Goal: Information Seeking & Learning: Learn about a topic

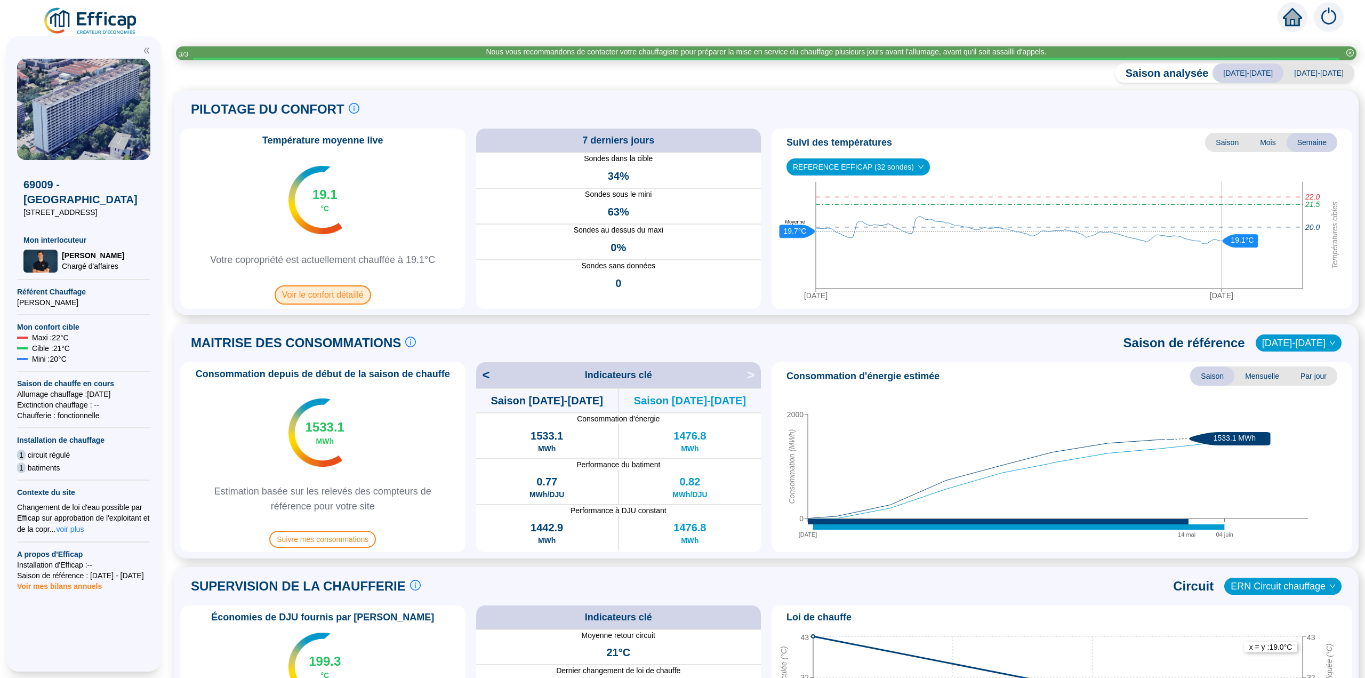
click at [359, 295] on span "Voir le confort détaillé" at bounding box center [323, 294] width 96 height 19
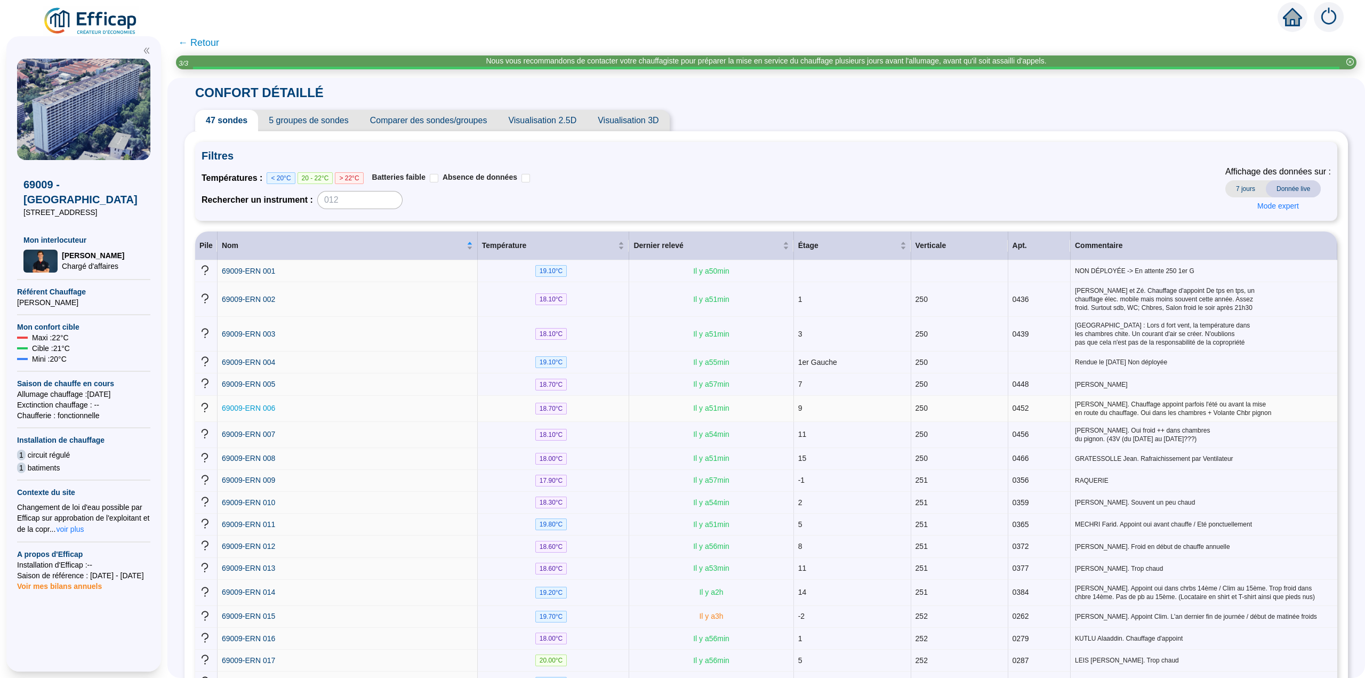
click at [259, 404] on span "69009-ERN 006" at bounding box center [248, 408] width 53 height 9
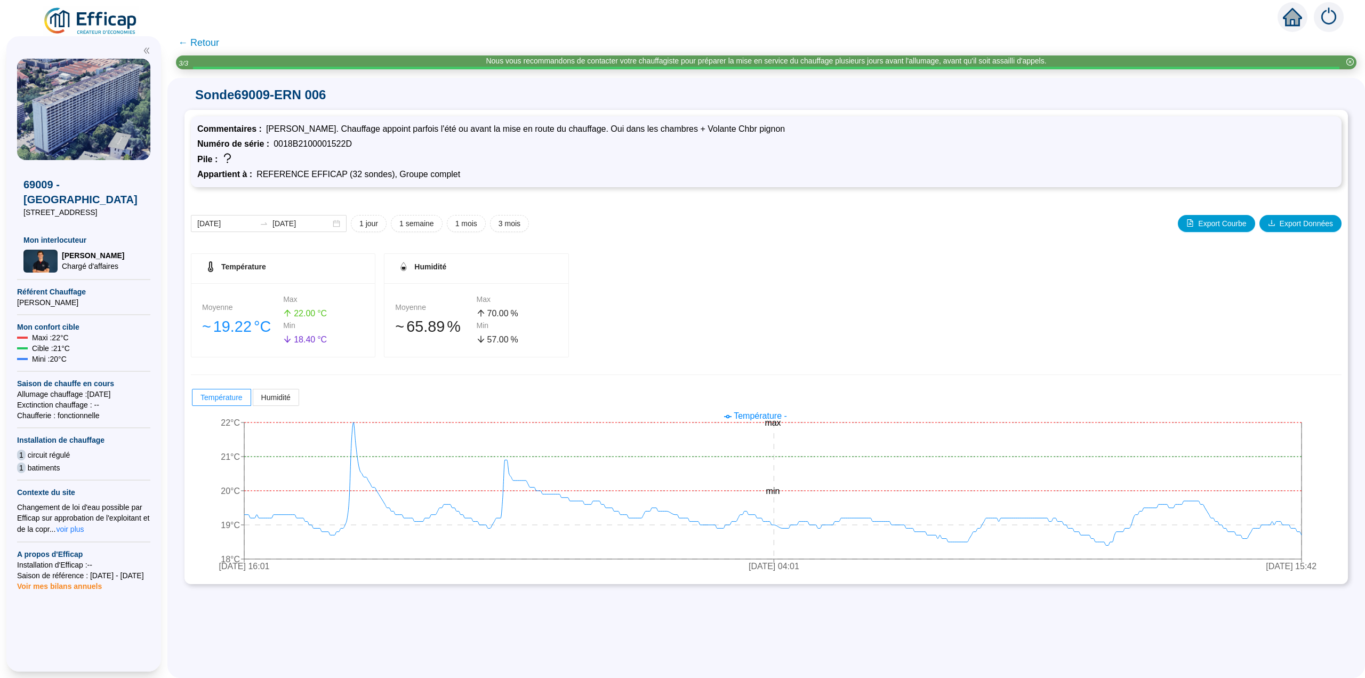
click at [218, 42] on span "← Retour" at bounding box center [198, 42] width 41 height 15
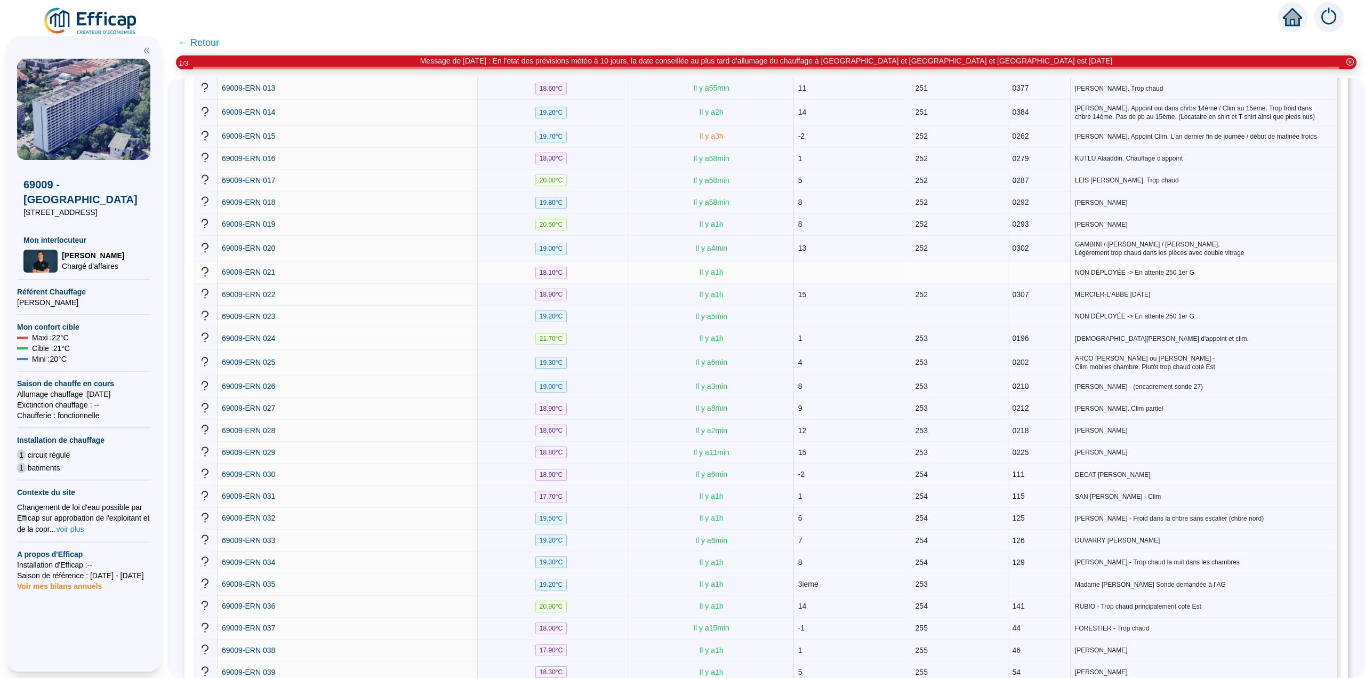
scroll to position [640, 0]
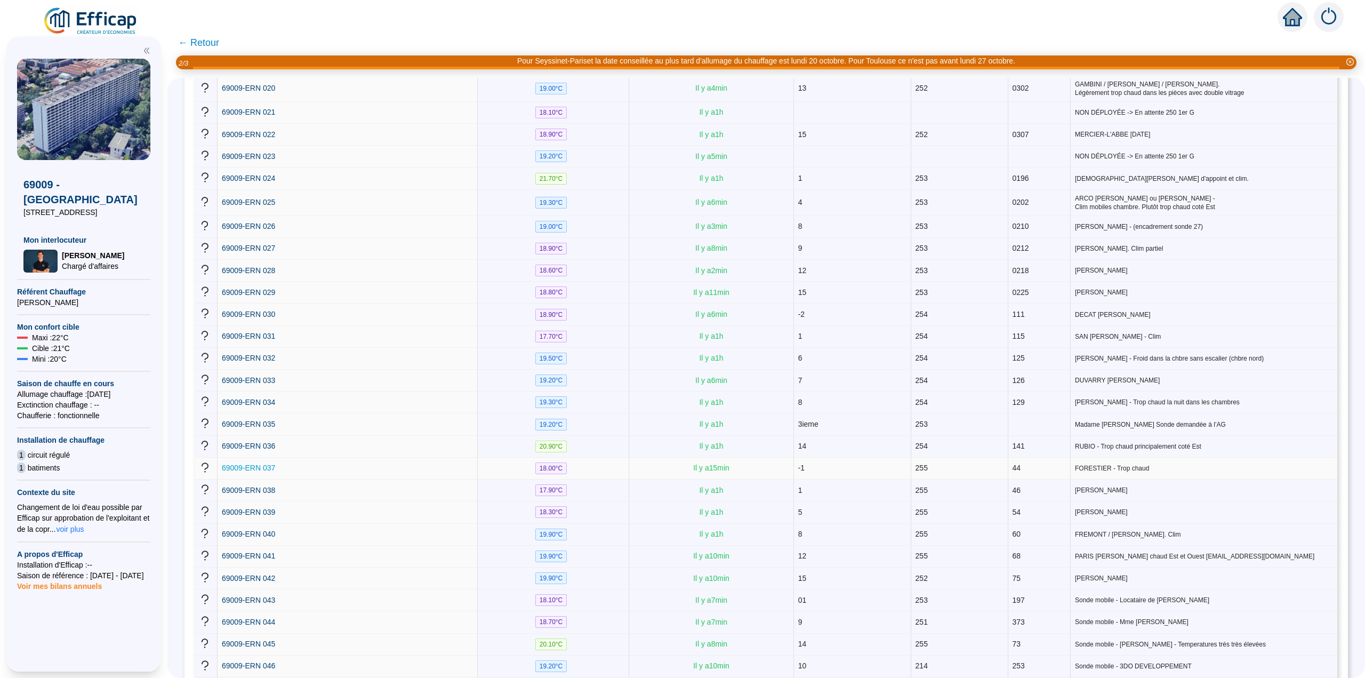
click at [254, 463] on span "69009-ERN 037" at bounding box center [248, 467] width 53 height 9
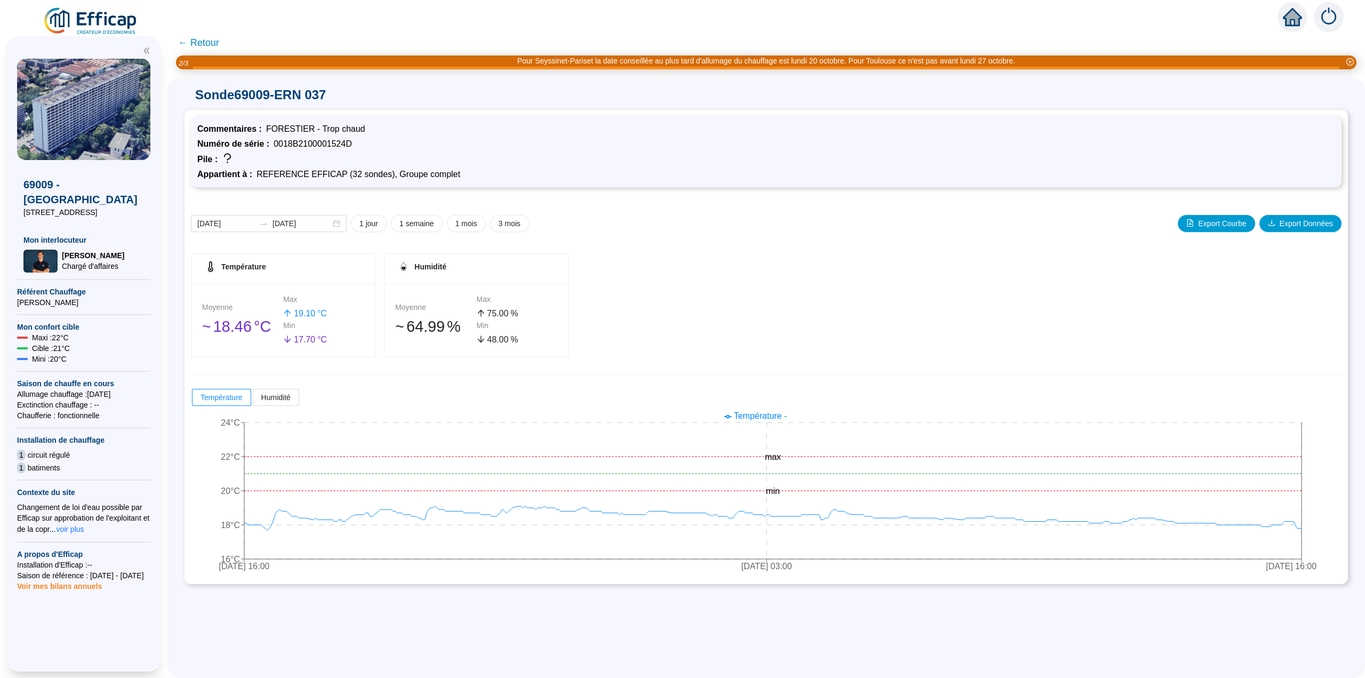
click at [204, 45] on span "← Retour" at bounding box center [198, 42] width 41 height 15
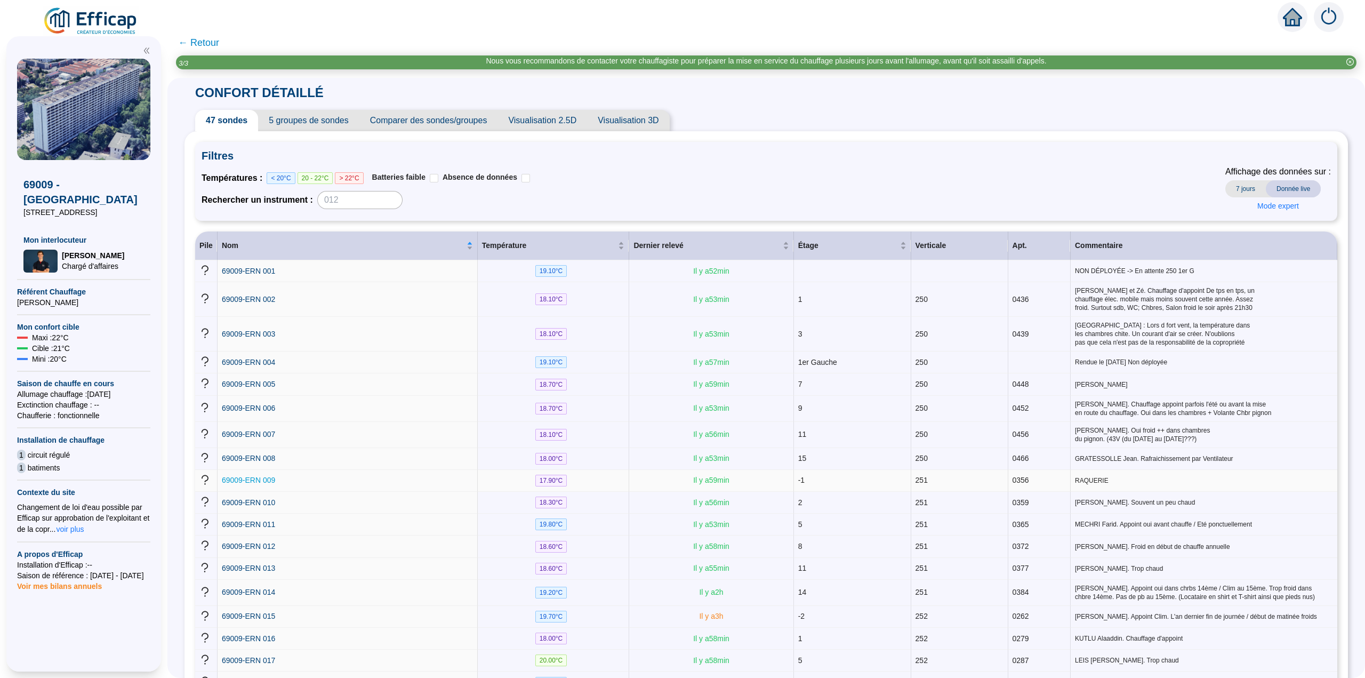
click at [261, 476] on span "69009-ERN 009" at bounding box center [248, 480] width 53 height 9
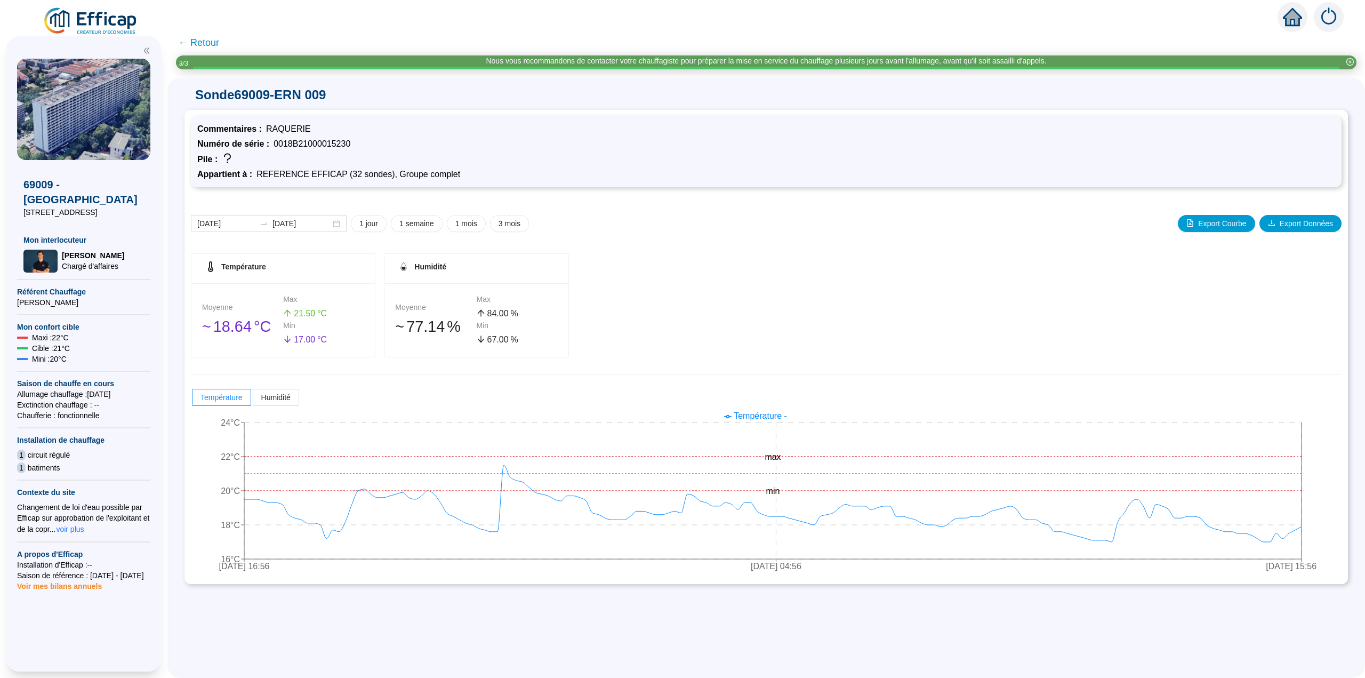
click at [199, 43] on span "← Retour" at bounding box center [198, 42] width 41 height 15
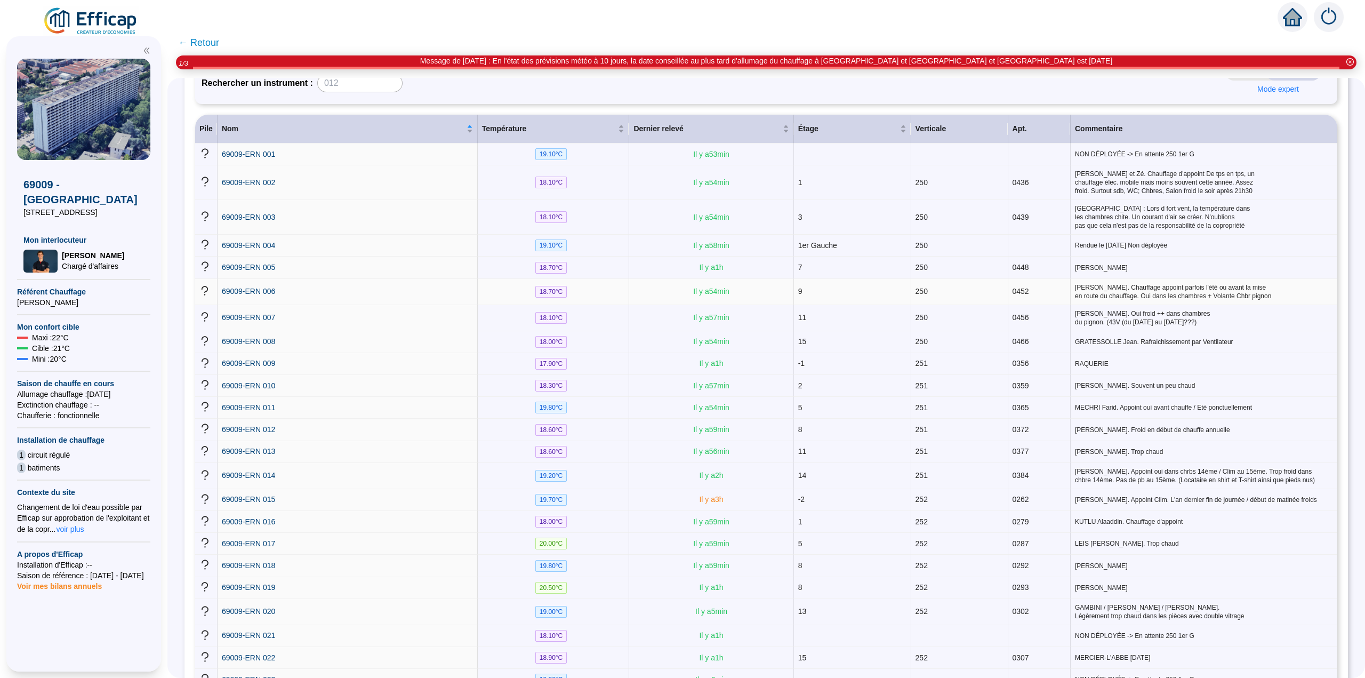
scroll to position [53, 0]
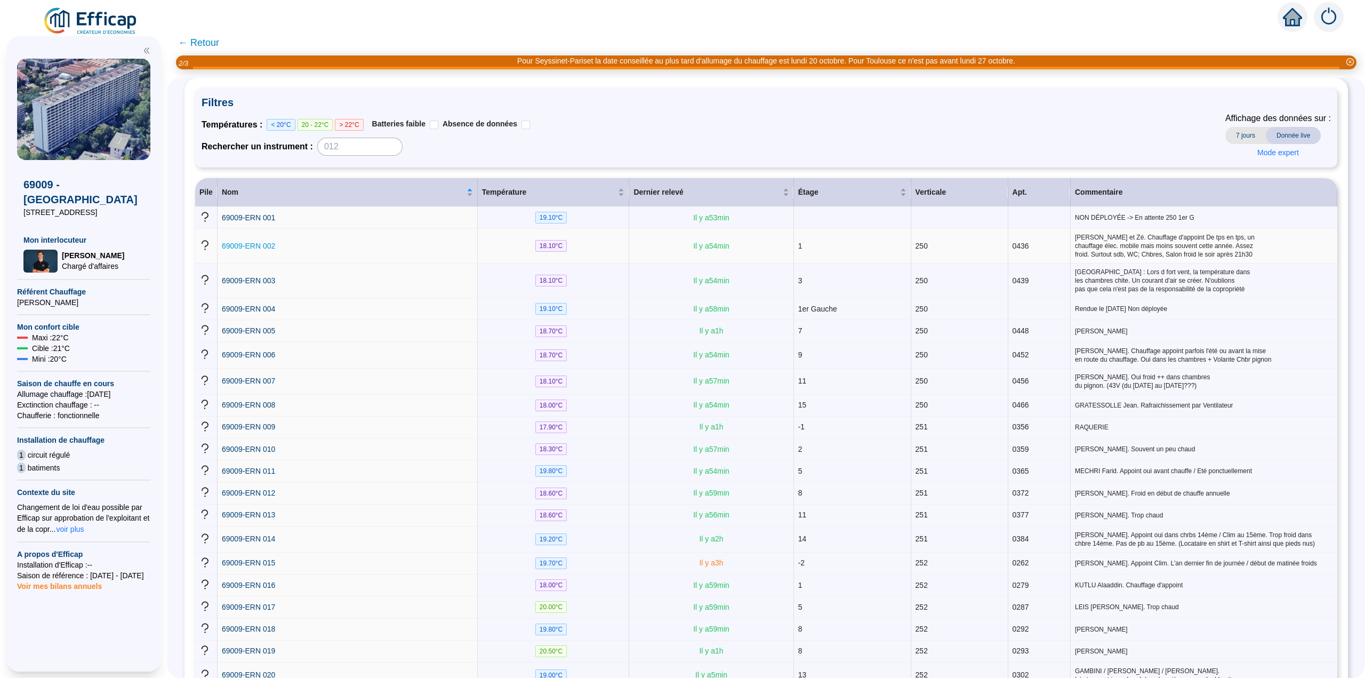
click at [267, 243] on span "69009-ERN 002" at bounding box center [248, 245] width 53 height 9
